Goal: Task Accomplishment & Management: Manage account settings

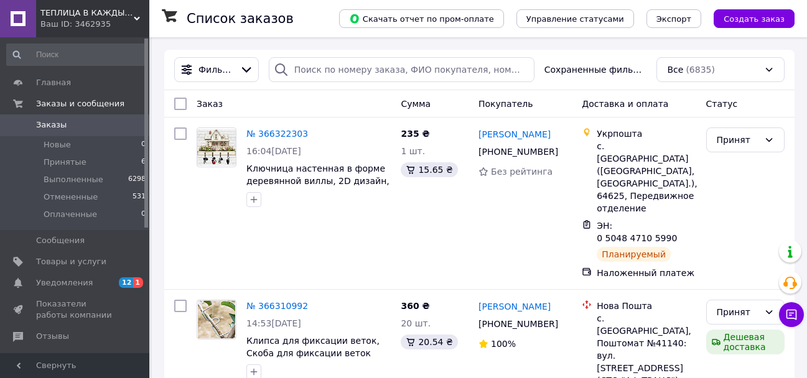
scroll to position [187, 0]
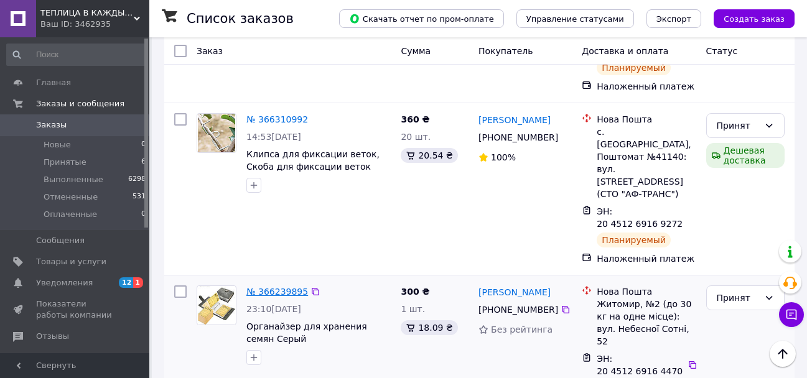
click at [262, 287] on link "№ 366239895" at bounding box center [277, 292] width 62 height 10
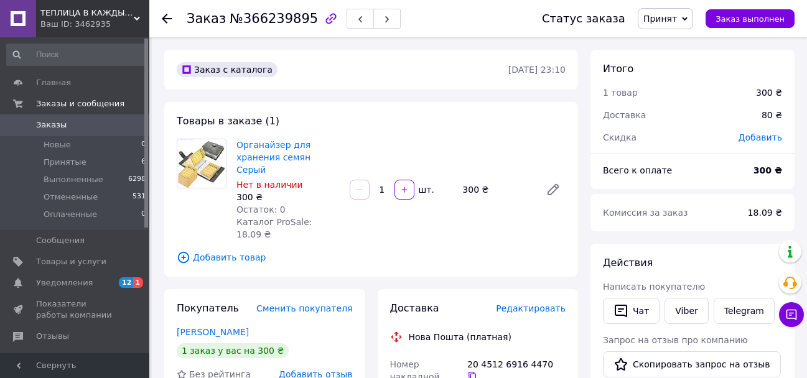
scroll to position [187, 0]
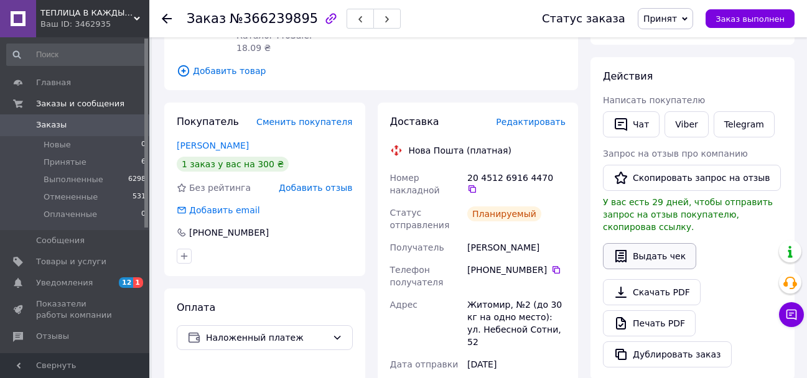
click at [641, 243] on button "Выдать чек" at bounding box center [649, 256] width 93 height 26
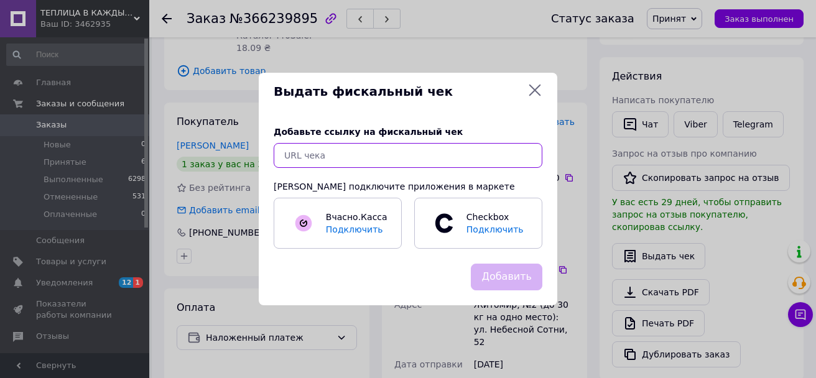
click at [307, 161] on input "text" at bounding box center [408, 155] width 269 height 25
paste input "https://kasa.vchasno.ua/check-viewer/JL-PpCnAt3U"
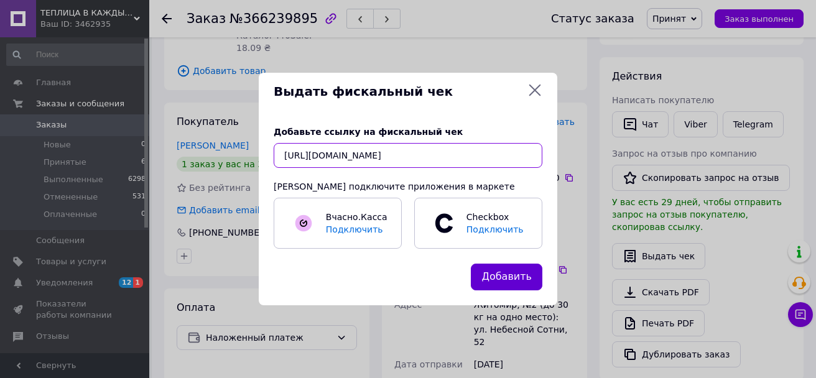
type input "https://kasa.vchasno.ua/check-viewer/JL-PpCnAt3U"
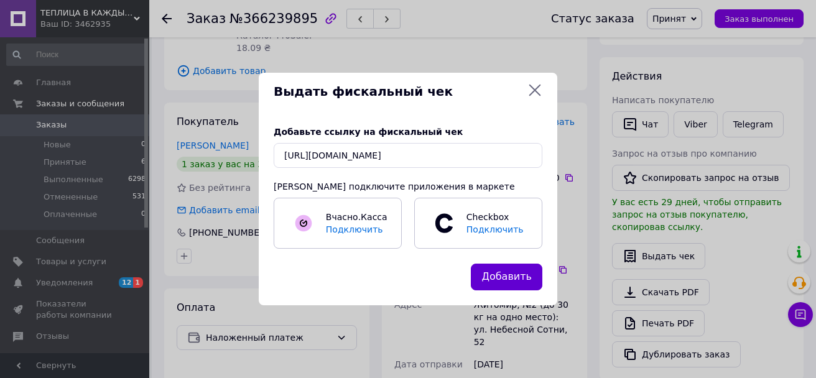
click at [512, 283] on button "Добавить" at bounding box center [507, 277] width 72 height 27
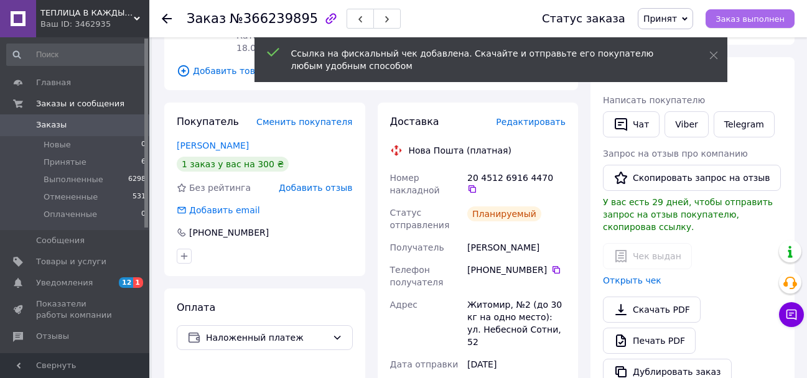
click at [756, 16] on span "Заказ выполнен" at bounding box center [750, 18] width 69 height 9
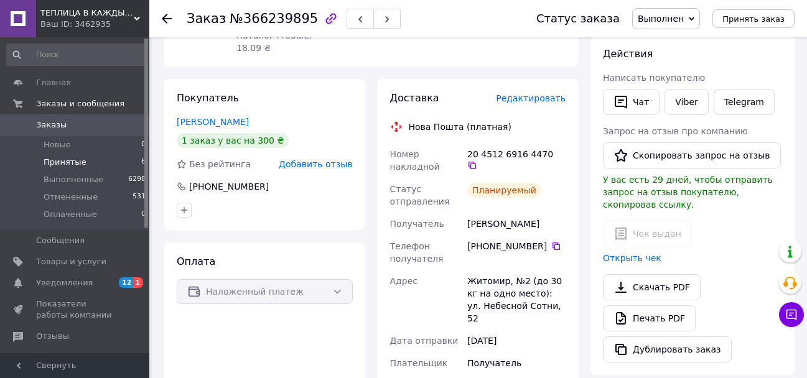
click at [48, 162] on span "Принятые" at bounding box center [65, 162] width 43 height 11
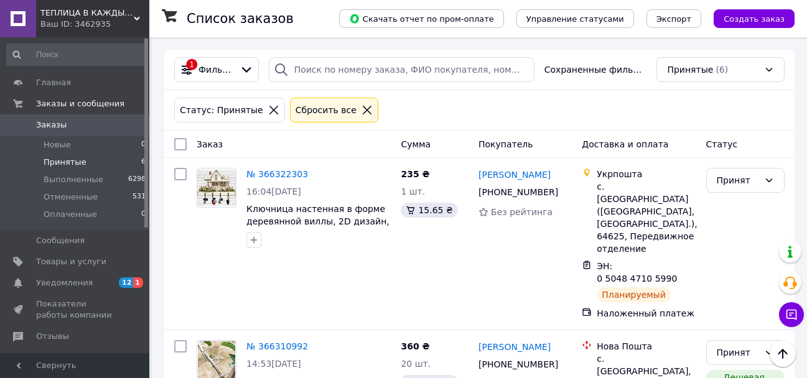
scroll to position [124, 0]
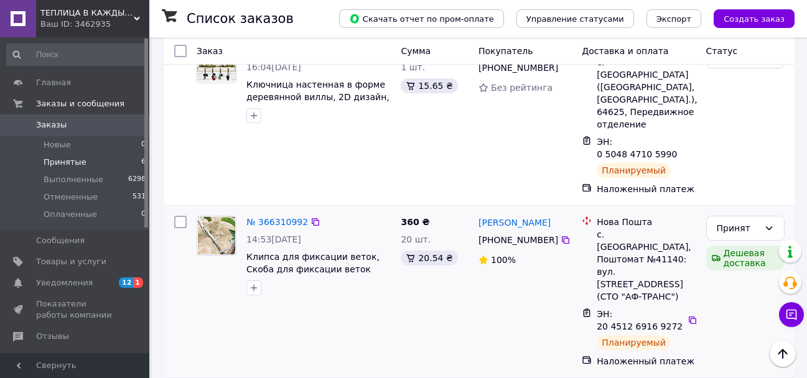
click at [262, 215] on div "№ 366310992" at bounding box center [277, 222] width 64 height 15
click at [264, 217] on link "№ 366310992" at bounding box center [277, 222] width 62 height 10
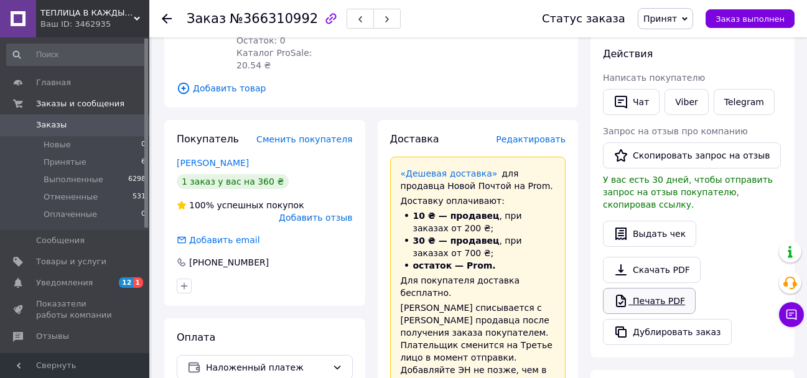
scroll to position [249, 0]
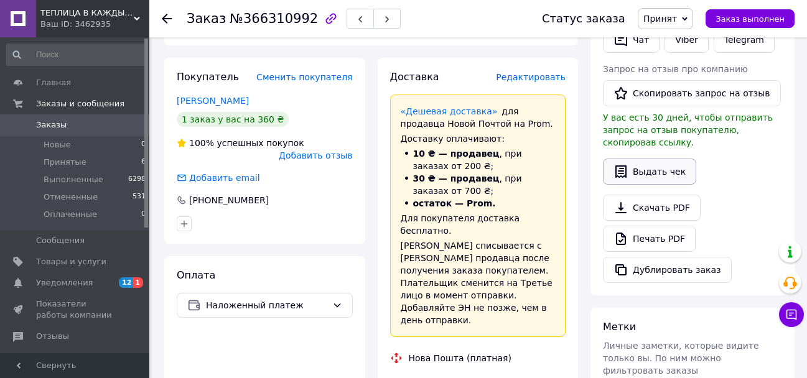
click at [653, 159] on button "Выдать чек" at bounding box center [649, 172] width 93 height 26
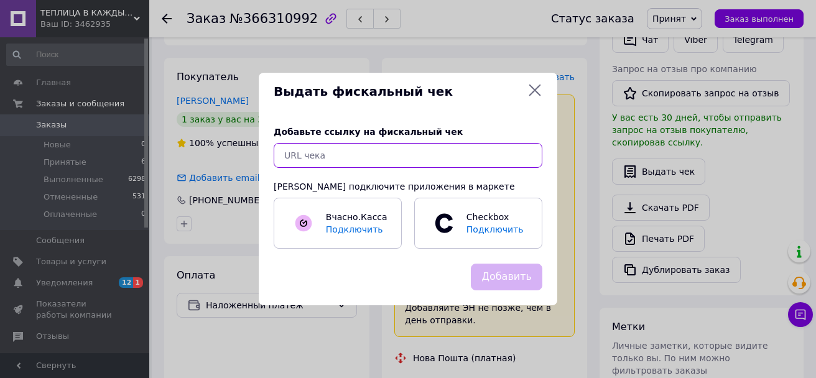
click at [416, 160] on input "text" at bounding box center [408, 155] width 269 height 25
paste input "https://kasa.vchasno.ua/check-viewer/Go2-MgA46uc"
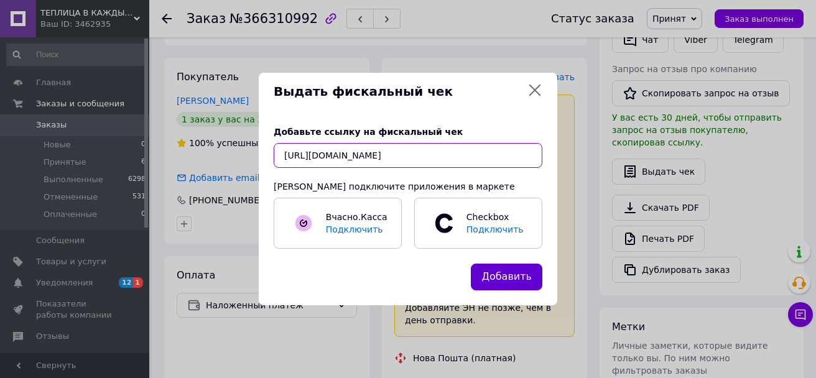
type input "https://kasa.vchasno.ua/check-viewer/Go2-MgA46uc"
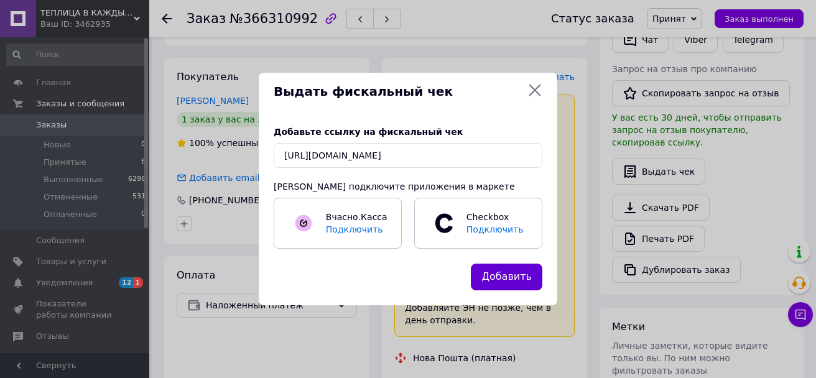
click at [507, 271] on button "Добавить" at bounding box center [507, 277] width 72 height 27
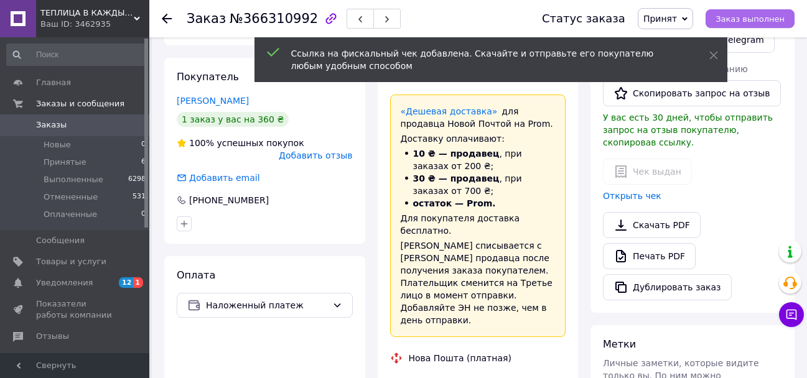
click at [741, 17] on span "Заказ выполнен" at bounding box center [750, 18] width 69 height 9
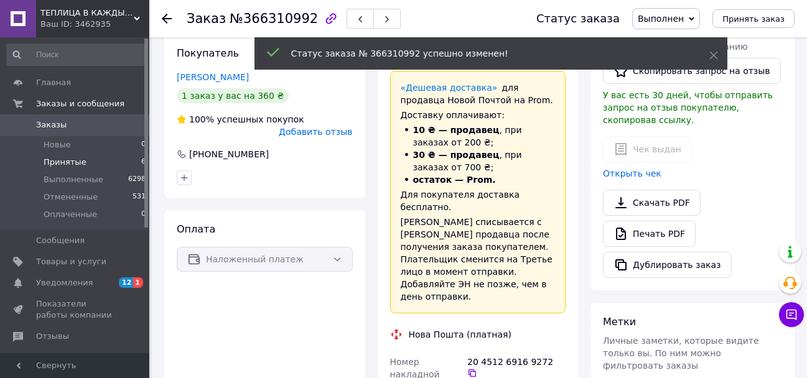
click at [59, 157] on span "Принятые" at bounding box center [65, 162] width 43 height 11
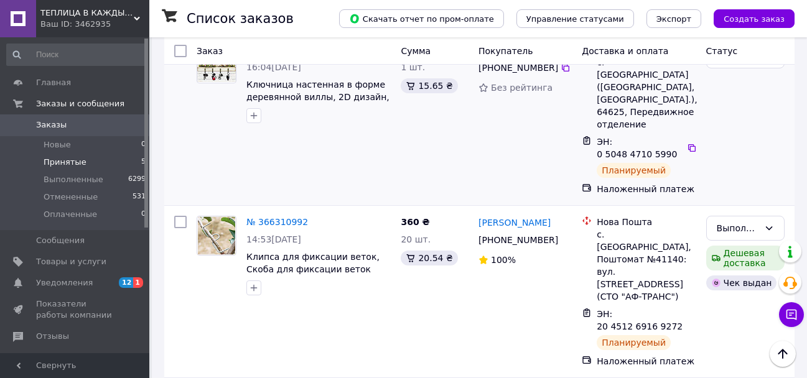
scroll to position [62, 0]
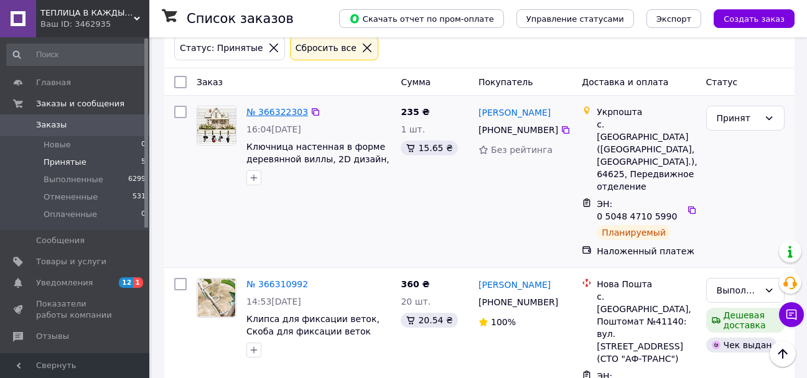
click at [279, 113] on link "№ 366322303" at bounding box center [277, 112] width 62 height 10
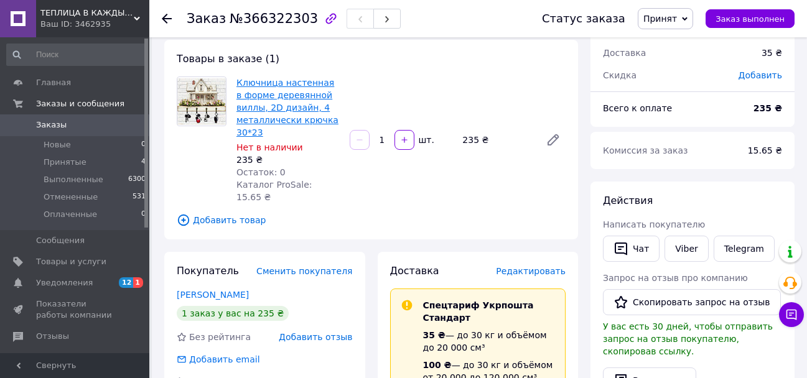
click at [264, 94] on link "Ключница настенная в форме деревянной виллы, 2D дизайн, 4 металлически крючка 3…" at bounding box center [287, 108] width 102 height 60
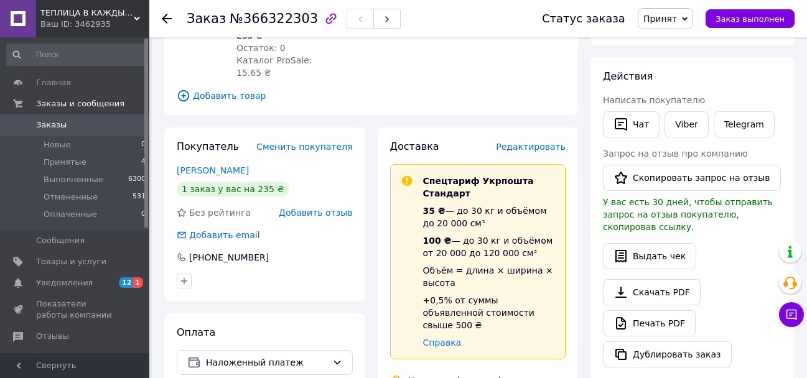
scroll to position [249, 0]
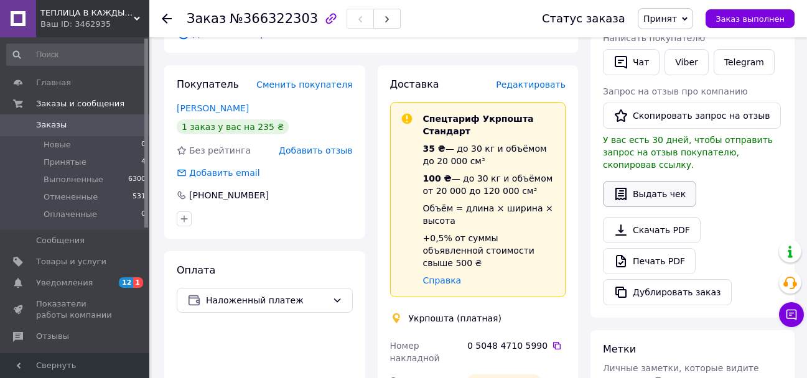
click at [643, 181] on button "Выдать чек" at bounding box center [649, 194] width 93 height 26
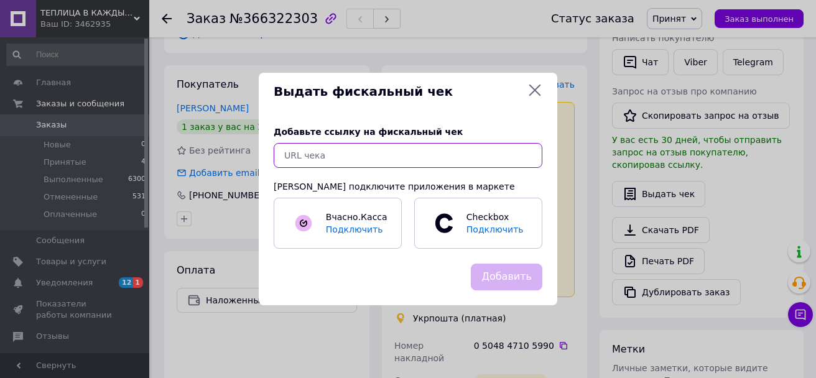
click at [397, 157] on input "text" at bounding box center [408, 155] width 269 height 25
paste input "https://kasa.vchasno.ua/check-viewer/EpyYRDpn54I"
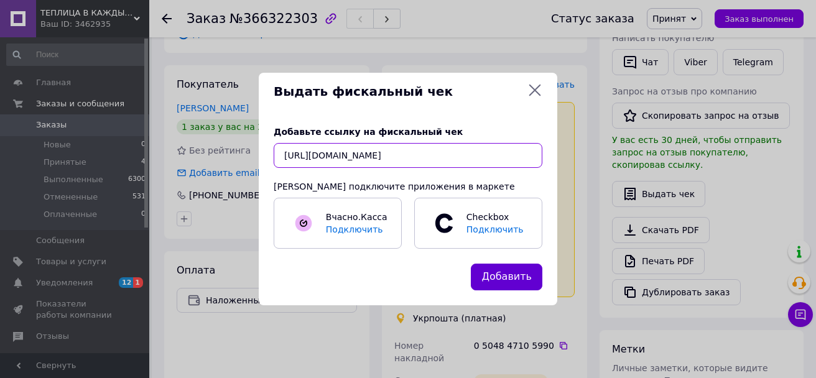
type input "https://kasa.vchasno.ua/check-viewer/EpyYRDpn54I"
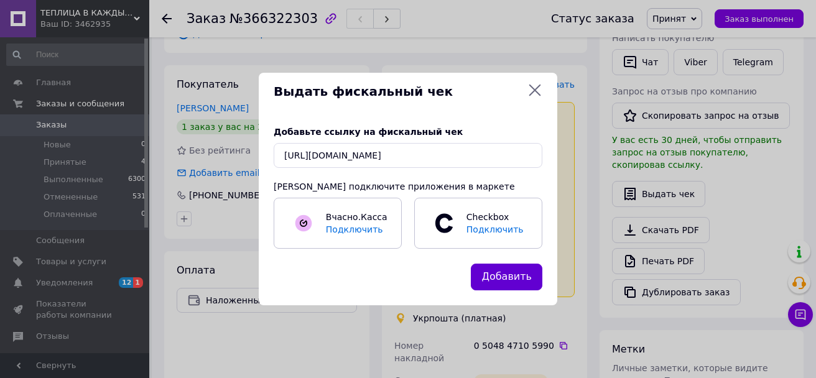
click at [518, 271] on button "Добавить" at bounding box center [507, 277] width 72 height 27
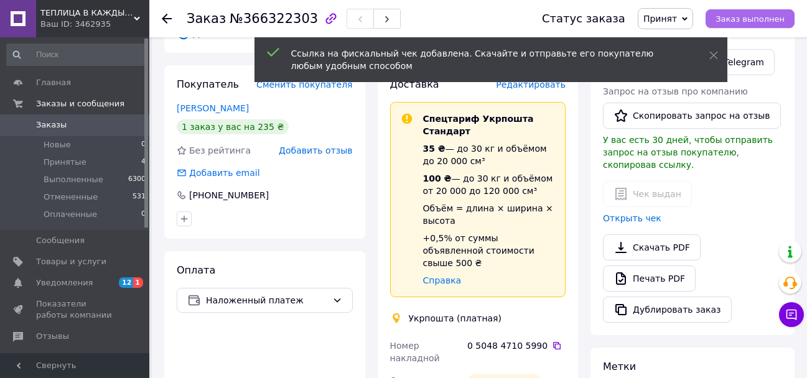
click at [749, 18] on span "Заказ выполнен" at bounding box center [750, 18] width 69 height 9
